Goal: Information Seeking & Learning: Understand process/instructions

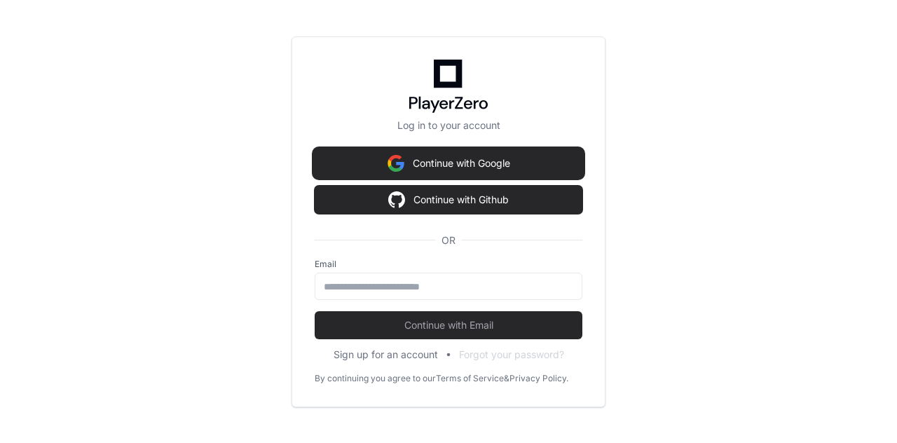
click at [444, 156] on button "Continue with Google" at bounding box center [448, 163] width 268 height 28
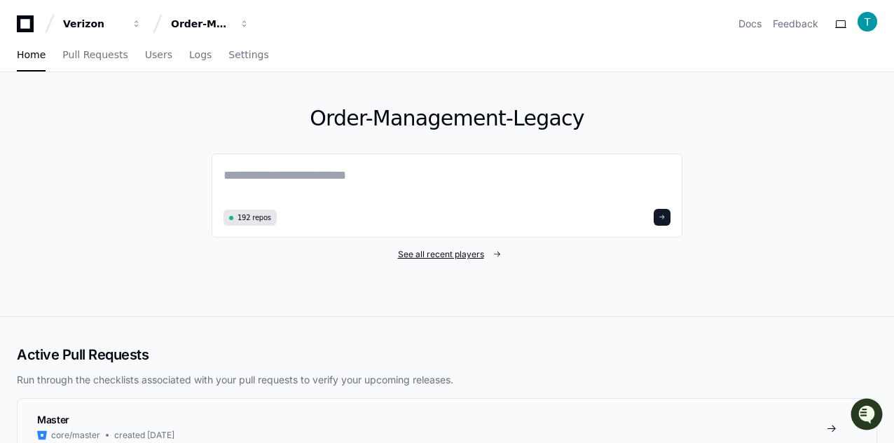
click at [465, 256] on span "See all recent players" at bounding box center [441, 254] width 86 height 11
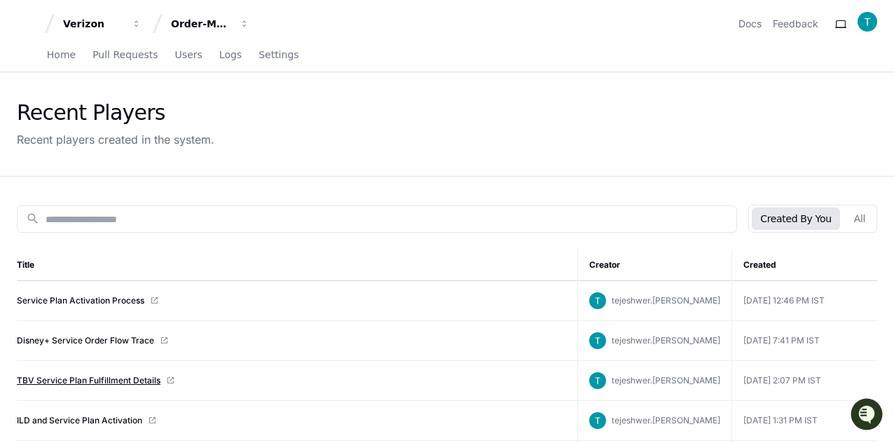
scroll to position [70, 0]
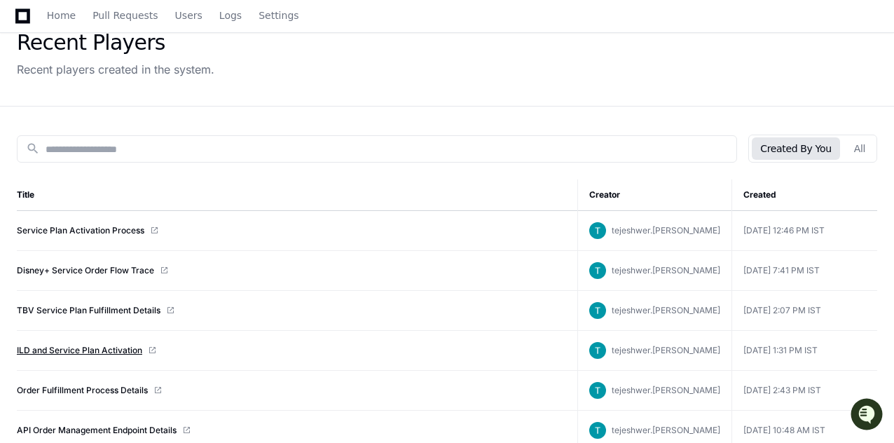
click at [96, 345] on link "ILD and Service Plan Activation" at bounding box center [79, 350] width 125 height 11
click at [69, 230] on link "Service Plan Activation Process" at bounding box center [80, 230] width 127 height 11
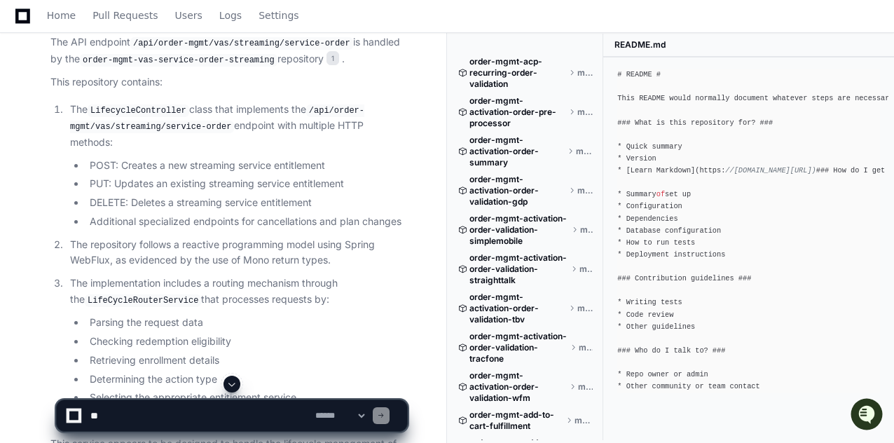
scroll to position [2663, 0]
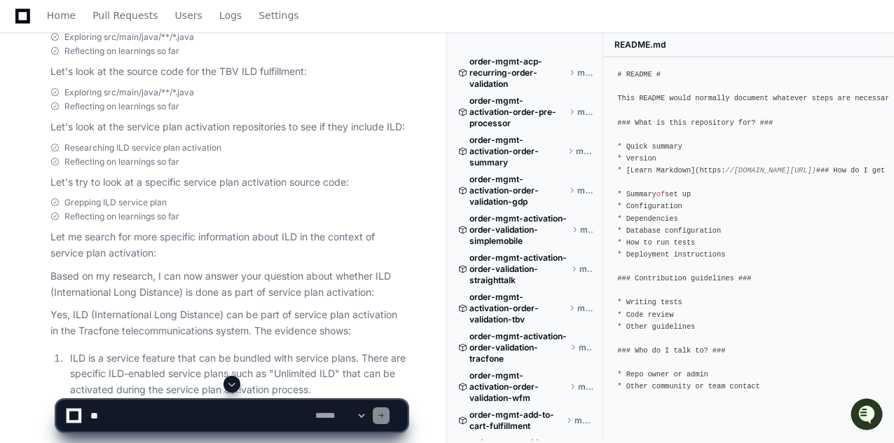
scroll to position [0, 0]
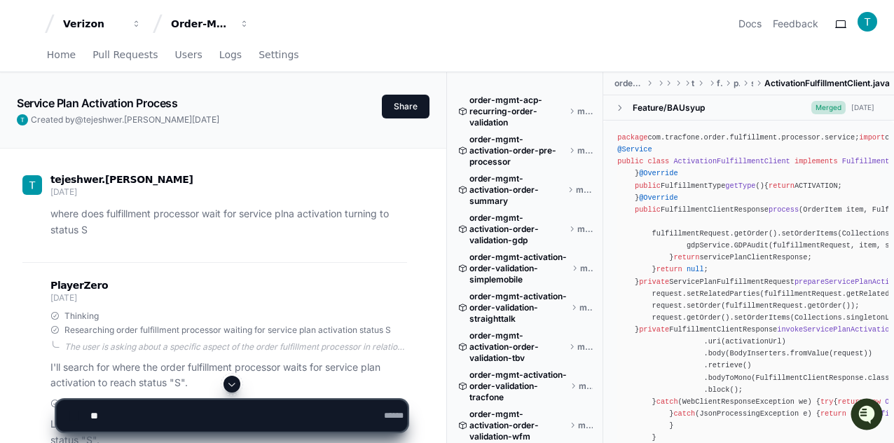
scroll to position [3478, 0]
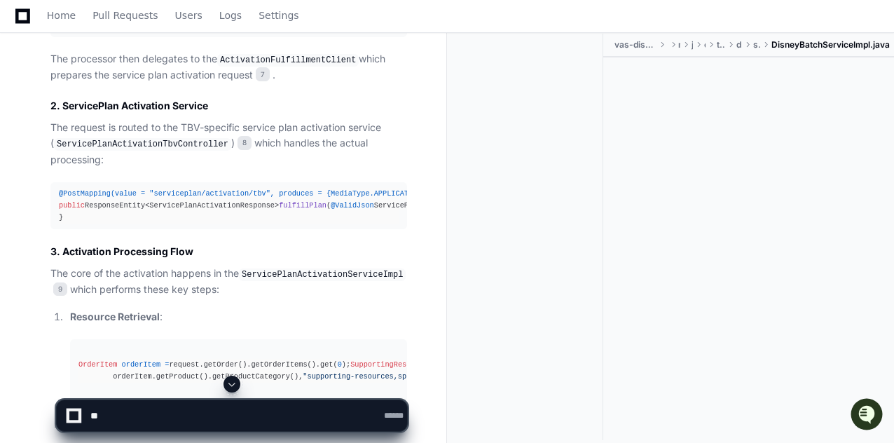
click at [231, 385] on span at bounding box center [231, 383] width 11 height 11
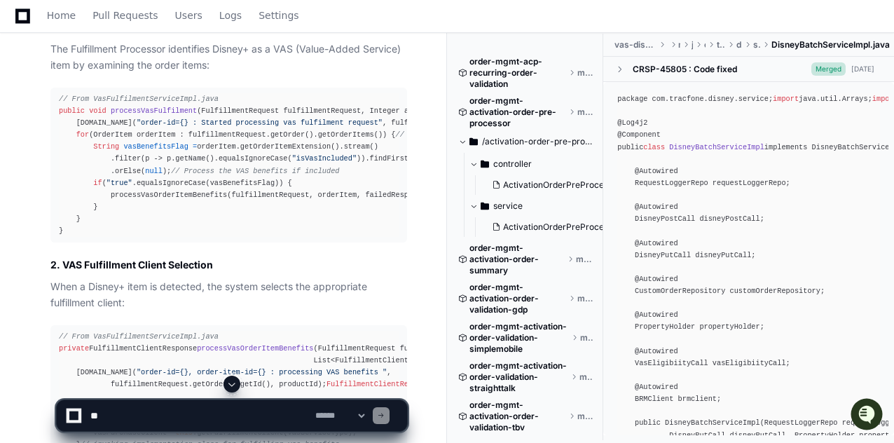
scroll to position [18100, 0]
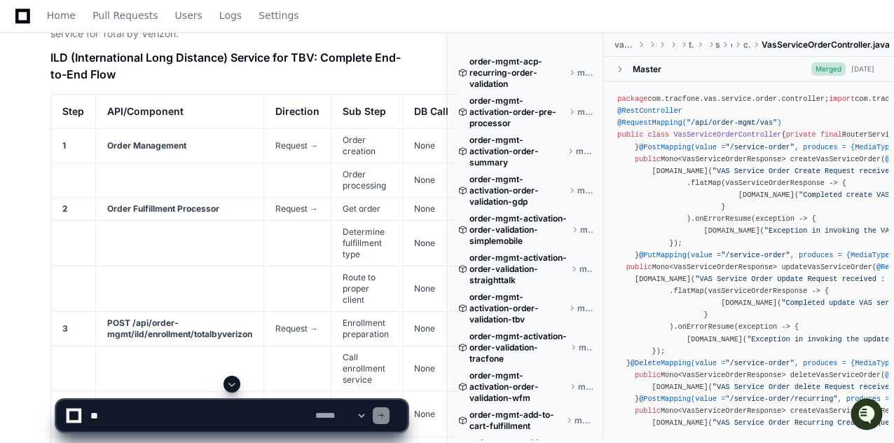
scroll to position [31870, 0]
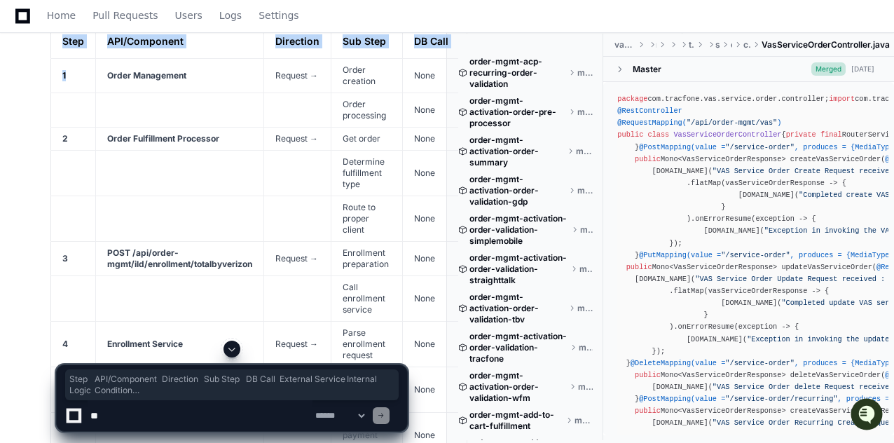
drag, startPoint x: 61, startPoint y: 64, endPoint x: 81, endPoint y: 167, distance: 105.6
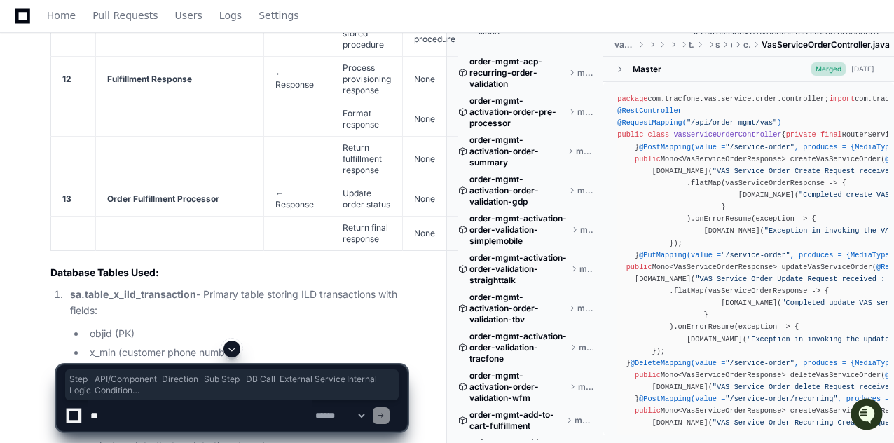
scroll to position [33201, 0]
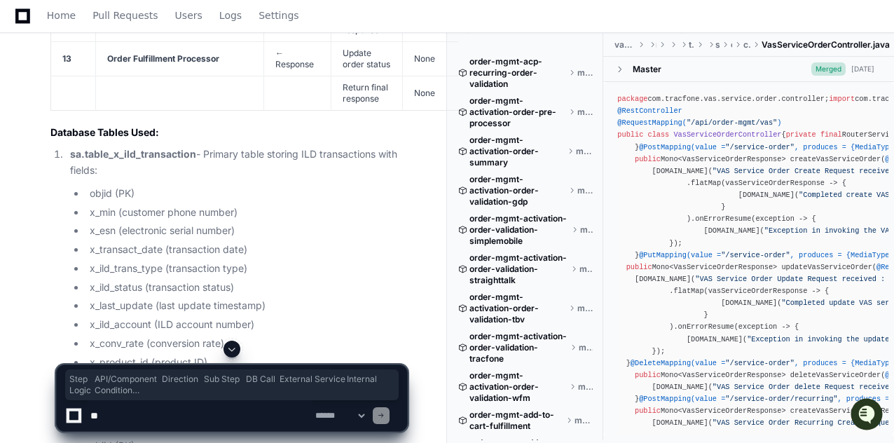
click at [57, 110] on td at bounding box center [73, 93] width 45 height 34
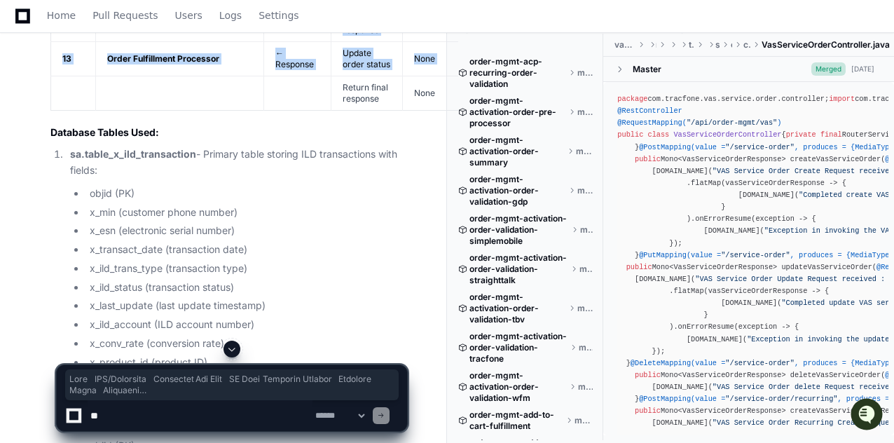
click at [53, 139] on h3 "Database Tables Used:" at bounding box center [228, 132] width 357 height 14
copy article "Lore IPS/Dolorsita Consectet Adi Elit SE Doei Temporin Utlabor Etdolore Magna A…"
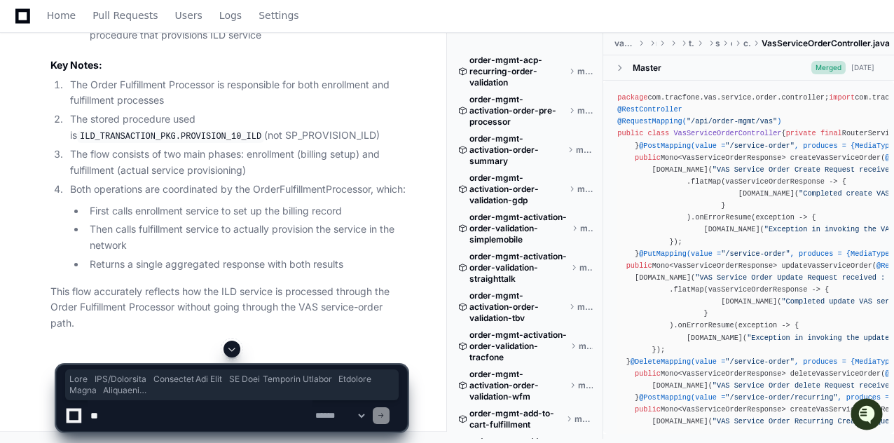
scroll to position [36653, 0]
click at [191, 401] on textarea at bounding box center [200, 415] width 225 height 31
click at [181, 392] on span at bounding box center [231, 384] width 325 height 22
click at [186, 413] on textarea at bounding box center [200, 415] width 225 height 31
click at [188, 382] on span at bounding box center [231, 384] width 325 height 22
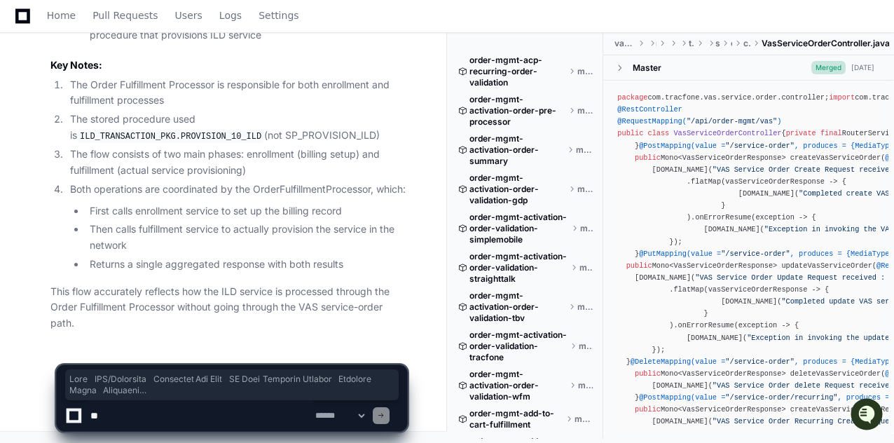
click at [163, 326] on p "This flow accurately reflects how the ILD service is processed through the Orde…" at bounding box center [228, 308] width 357 height 48
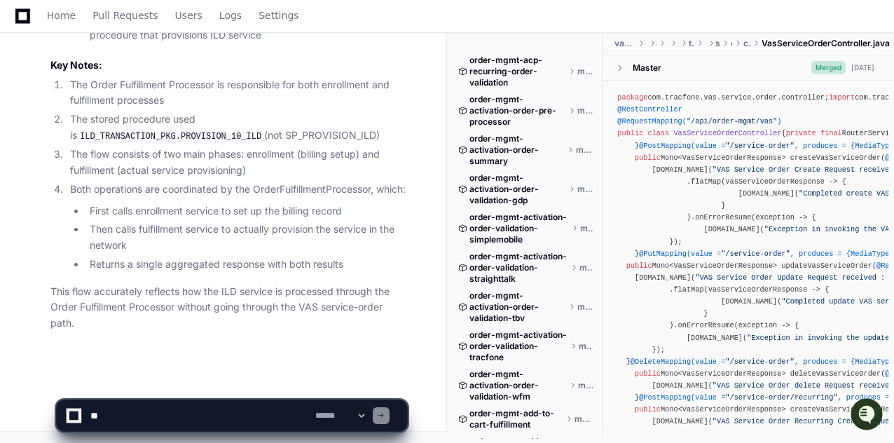
click at [176, 406] on textarea at bounding box center [200, 415] width 225 height 31
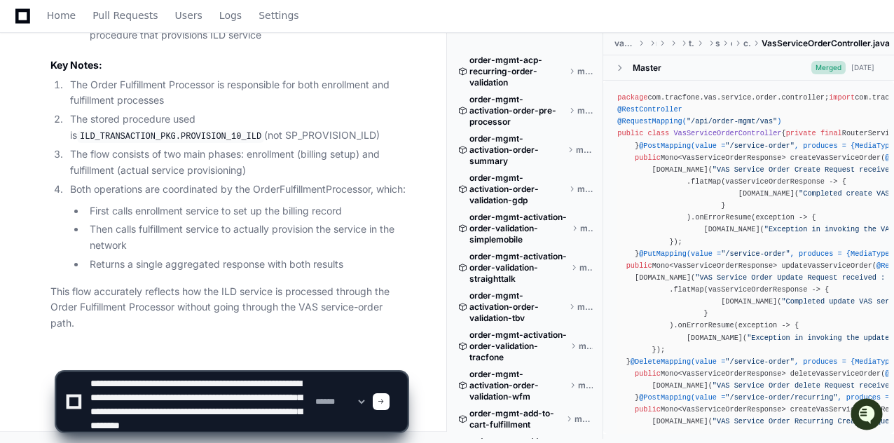
scroll to position [18, 0]
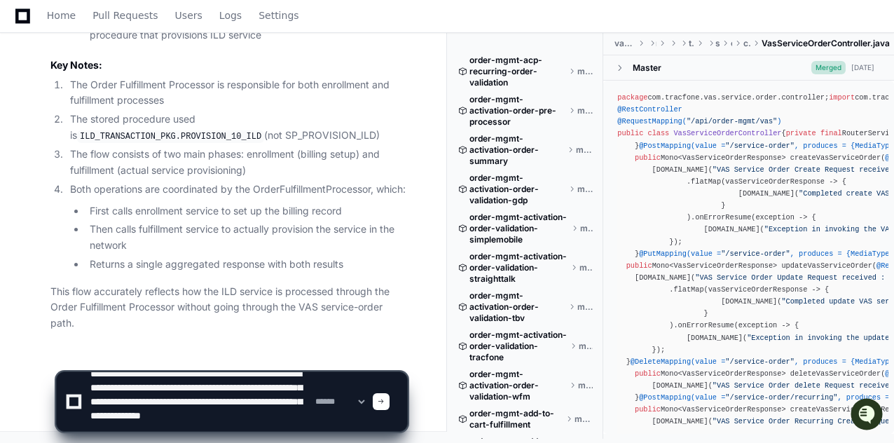
type textarea "**********"
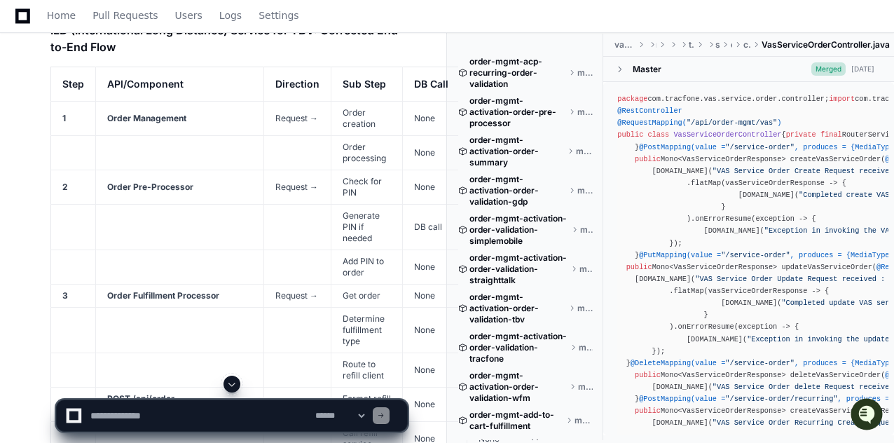
scroll to position [37136, 0]
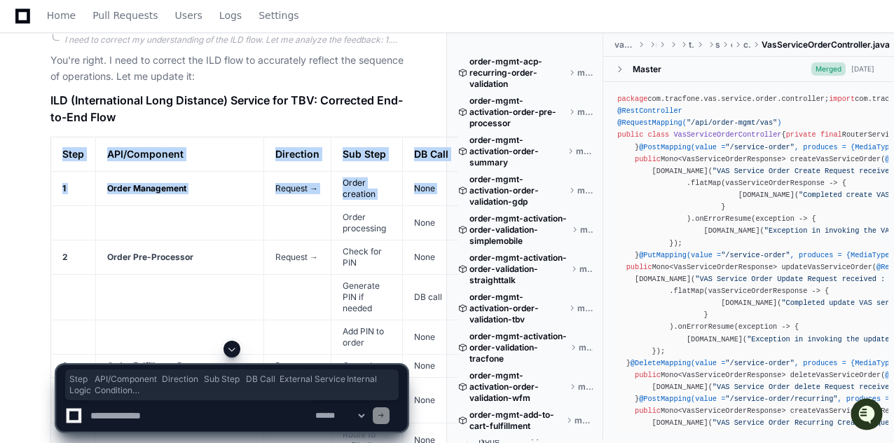
drag, startPoint x: 61, startPoint y: 192, endPoint x: 108, endPoint y: 254, distance: 77.5
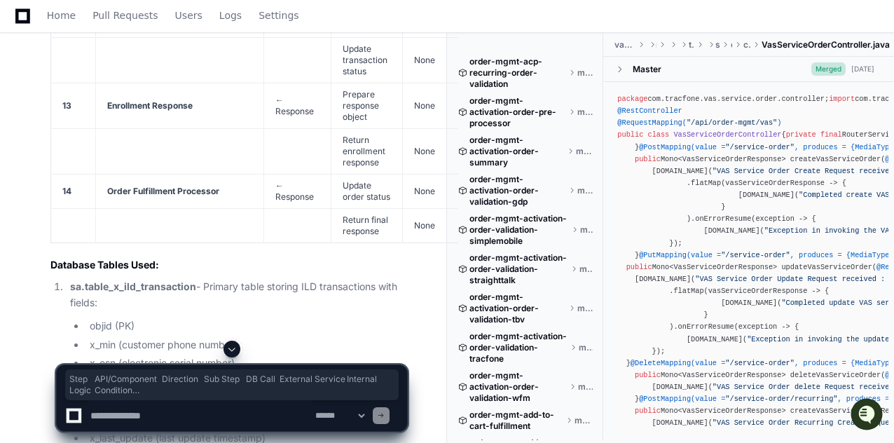
scroll to position [38747, 0]
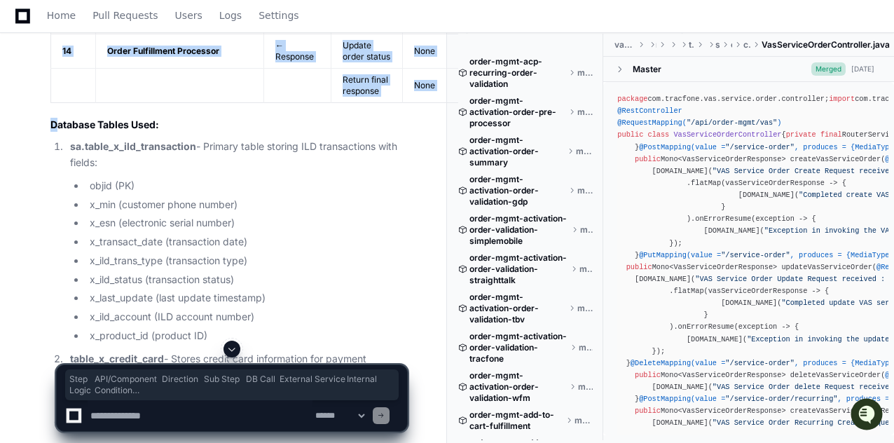
click at [57, 132] on h3 "Database Tables Used:" at bounding box center [228, 125] width 357 height 14
copy article "Lore IPS/Dolorsita Consectet Adi Elit SE Doei Temporin Utlabor Etdolore Magna A…"
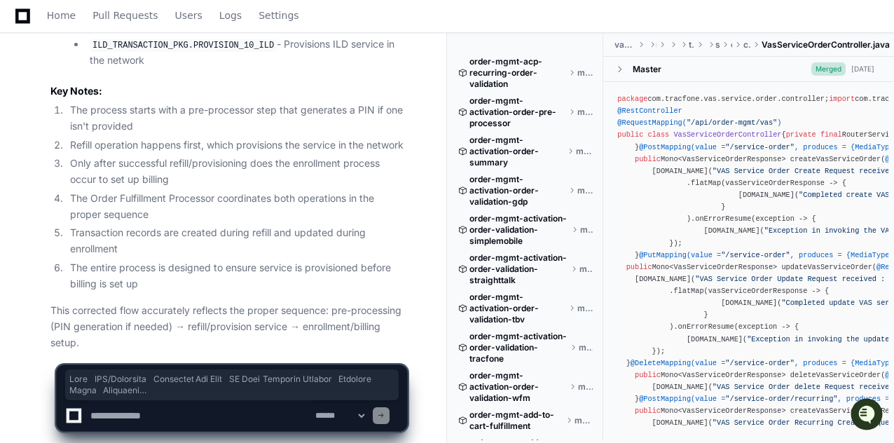
scroll to position [39449, 0]
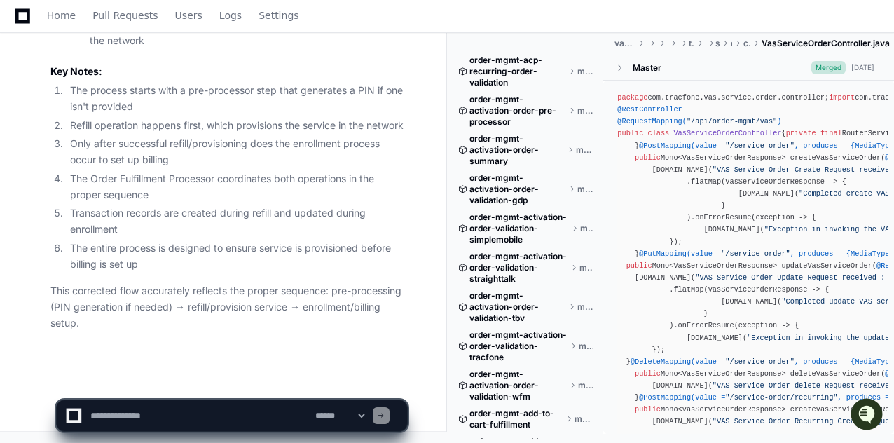
click at [152, 417] on textarea at bounding box center [200, 415] width 225 height 31
